Goal: Find specific page/section: Find specific page/section

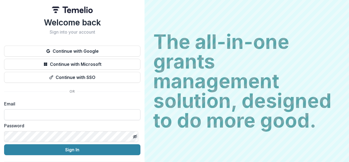
click at [31, 116] on input at bounding box center [72, 114] width 136 height 11
type input "**********"
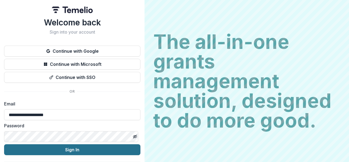
click at [75, 153] on button "Sign In" at bounding box center [72, 149] width 136 height 11
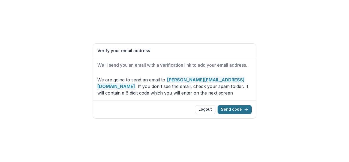
click at [236, 110] on button "Send code" at bounding box center [235, 109] width 34 height 9
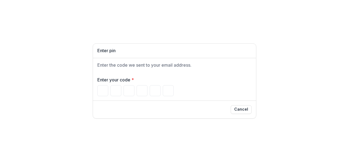
type input "*"
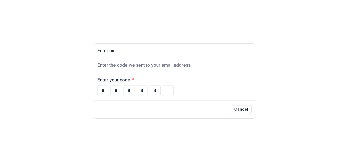
type input "*"
click at [127, 107] on div "Cancel" at bounding box center [174, 109] width 154 height 9
click at [197, 85] on div "Enter your code * * * * * * *" at bounding box center [174, 86] width 154 height 20
click at [138, 49] on h1 "Enter pin" at bounding box center [174, 50] width 154 height 5
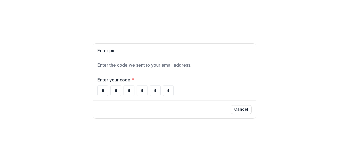
click at [194, 89] on div "* * * * * *" at bounding box center [174, 90] width 154 height 11
click at [193, 90] on div "* * * * * *" at bounding box center [174, 90] width 154 height 11
click at [193, 89] on div "* * * * * *" at bounding box center [174, 90] width 154 height 11
click at [287, 67] on div "Enter pin Enter the code we sent to your email address. Enter your code * * * *…" at bounding box center [174, 81] width 349 height 162
click at [176, 125] on div "Enter pin Enter the code we sent to your email address. Enter your code * * * *…" at bounding box center [174, 81] width 349 height 162
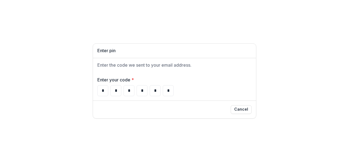
click at [166, 133] on div "Enter pin Enter the code we sent to your email address. Enter your code * * * *…" at bounding box center [174, 81] width 349 height 162
drag, startPoint x: 200, startPoint y: 80, endPoint x: 169, endPoint y: 79, distance: 30.8
click at [198, 80] on label "Enter your code *" at bounding box center [172, 79] width 151 height 7
click at [115, 79] on label "Enter your code *" at bounding box center [172, 79] width 151 height 7
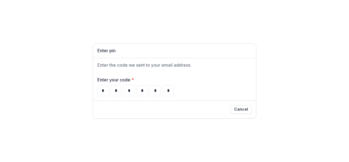
click at [164, 48] on h1 "Enter pin" at bounding box center [174, 50] width 154 height 5
click at [127, 79] on label "Enter your code *" at bounding box center [172, 79] width 151 height 7
click at [208, 87] on div "* * * * * *" at bounding box center [174, 90] width 154 height 11
click at [206, 87] on div "* * * * * *" at bounding box center [174, 90] width 154 height 11
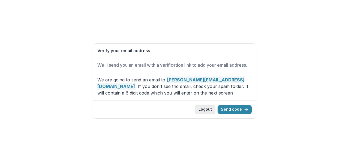
click at [210, 111] on button "Logout" at bounding box center [205, 109] width 20 height 9
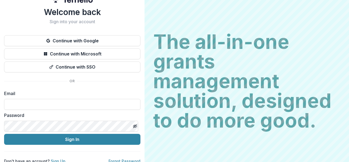
scroll to position [16, 0]
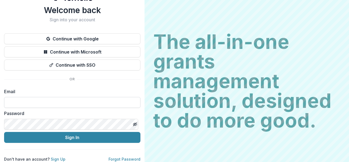
click at [71, 98] on input at bounding box center [72, 102] width 136 height 11
type input "**********"
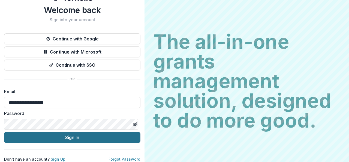
click at [80, 135] on button "Sign In" at bounding box center [72, 137] width 136 height 11
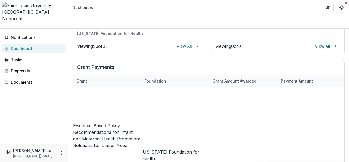
scroll to position [189, 0]
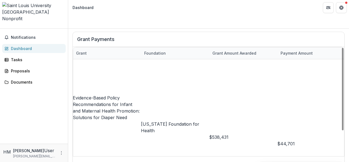
scroll to position [164, 0]
drag, startPoint x: 182, startPoint y: 140, endPoint x: 175, endPoint y: 163, distance: 23.9
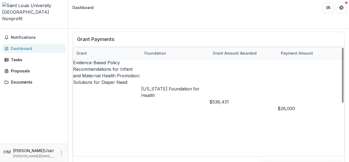
scroll to position [189, 0]
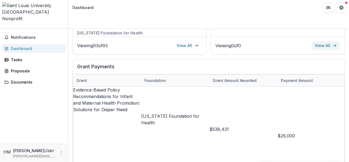
click at [323, 41] on link "View All" at bounding box center [326, 45] width 28 height 9
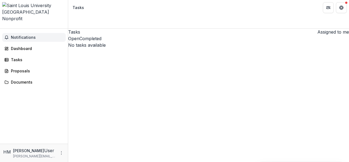
click at [27, 35] on span "Notifications" at bounding box center [37, 37] width 53 height 5
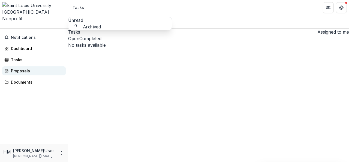
click at [19, 68] on div "Proposals" at bounding box center [36, 71] width 50 height 6
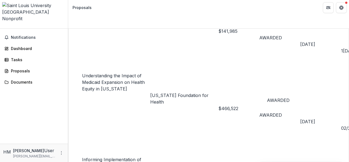
scroll to position [218, 0]
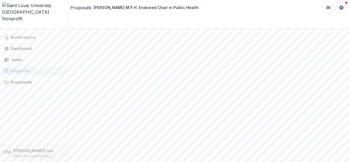
scroll to position [136, 0]
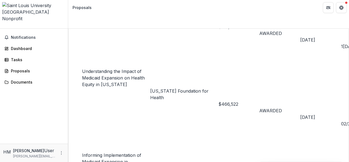
scroll to position [218, 0]
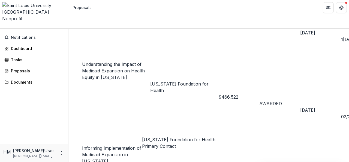
click at [2, 27] on icon "Open entity switcher" at bounding box center [2, 27] width 0 height 0
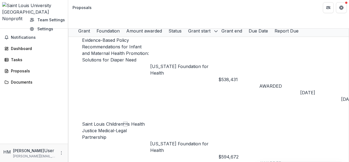
scroll to position [0, 0]
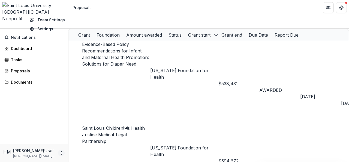
click at [62, 154] on circle "More" at bounding box center [61, 154] width 0 height 0
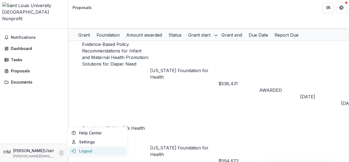
click at [83, 151] on button "Logout" at bounding box center [97, 150] width 58 height 9
